Goal: Check status: Check status

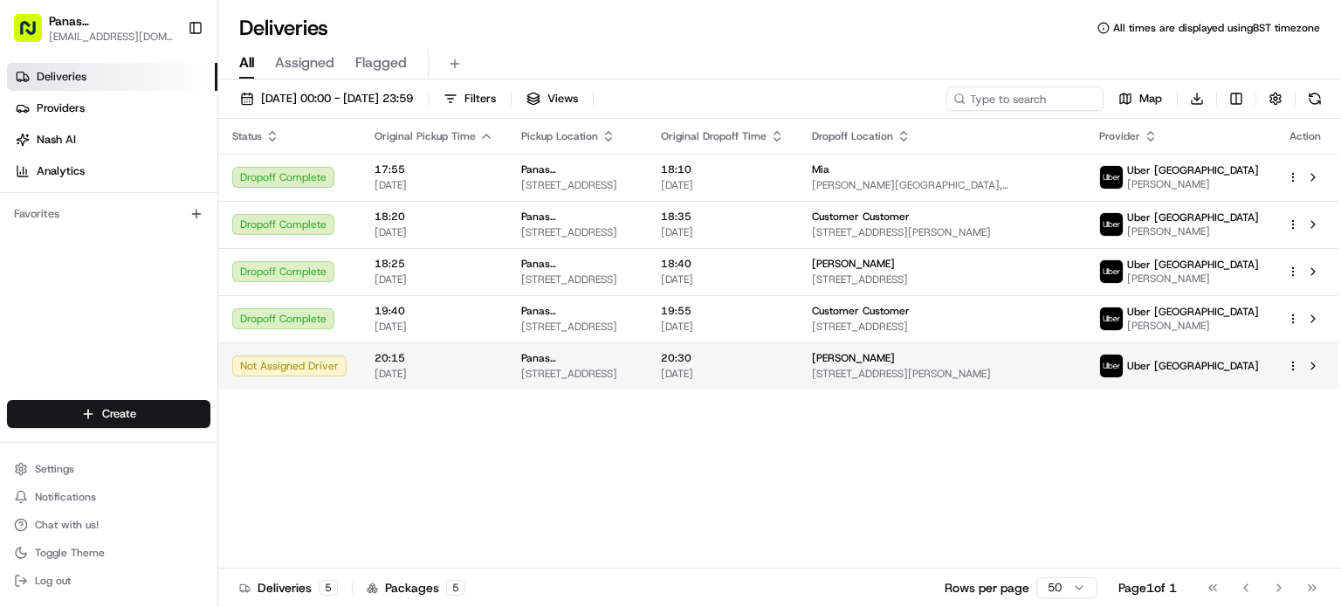
click at [784, 381] on span "[DATE]" at bounding box center [722, 374] width 123 height 14
click at [1294, 373] on html "Panas Gurkha Lewisham sarojthapaliya124@yahoo.com Toggle Sidebar Deliveries Pro…" at bounding box center [670, 303] width 1341 height 607
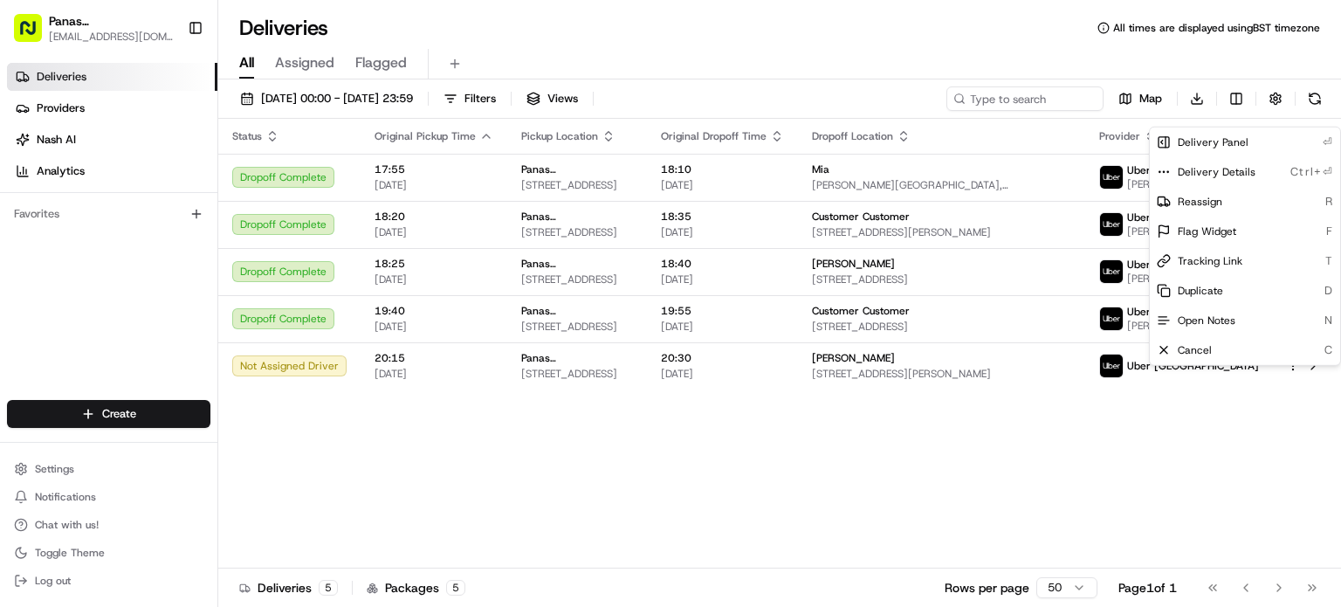
click at [1135, 376] on html "Panas Gurkha Lewisham sarojthapaliya124@yahoo.com Toggle Sidebar Deliveries Pro…" at bounding box center [670, 303] width 1341 height 607
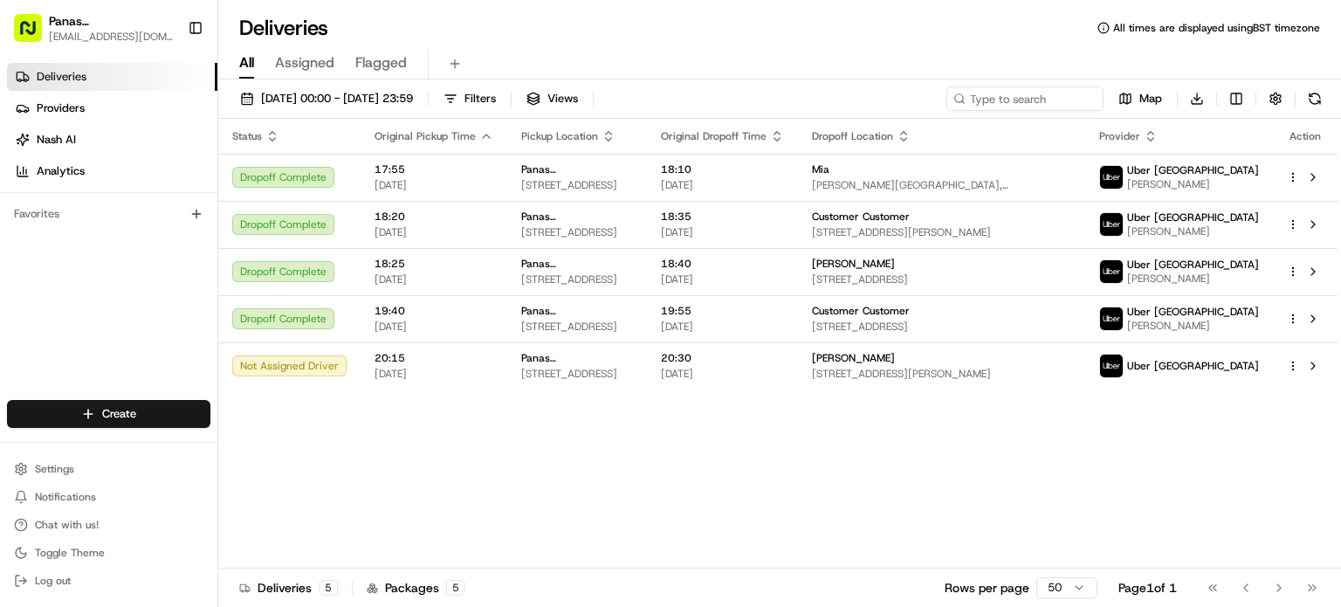
click at [1122, 376] on img at bounding box center [1111, 365] width 23 height 23
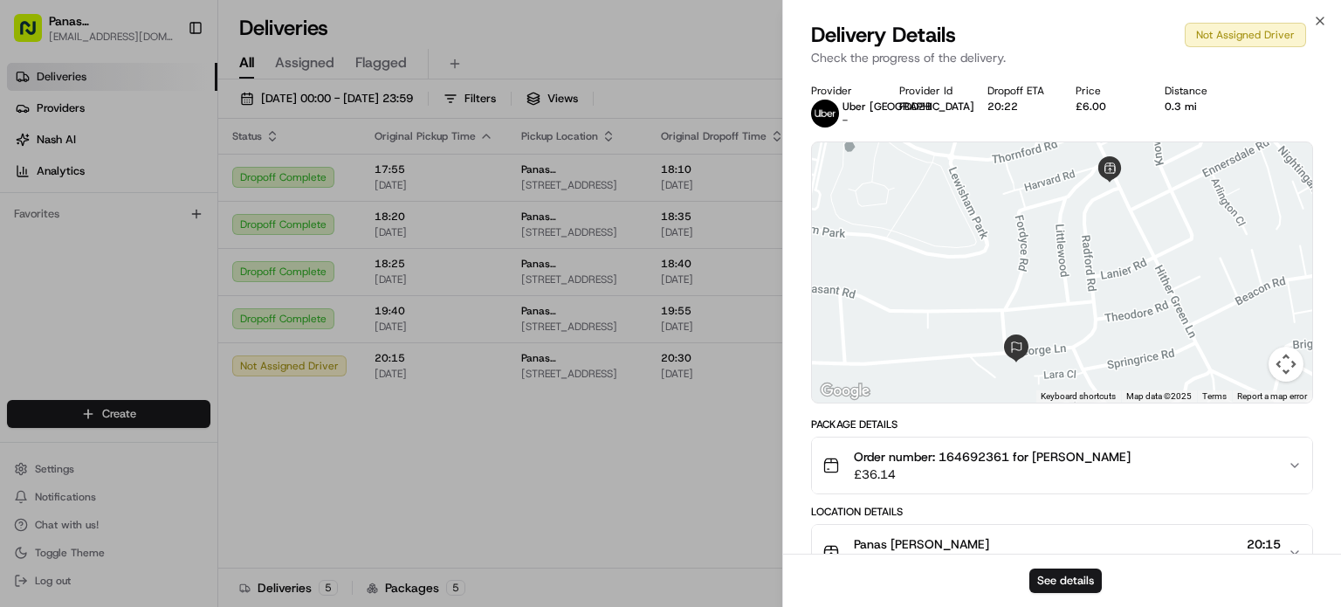
scroll to position [228, 0]
